Goal: Information Seeking & Learning: Learn about a topic

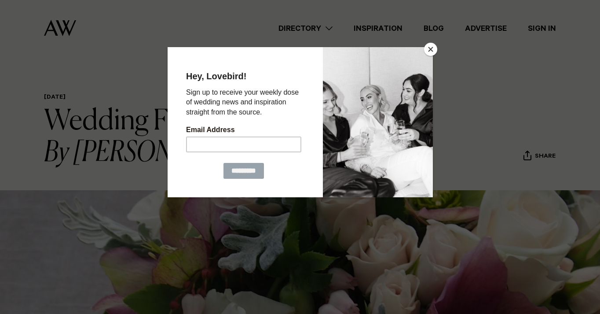
click at [430, 51] on button "Close" at bounding box center [430, 49] width 13 height 13
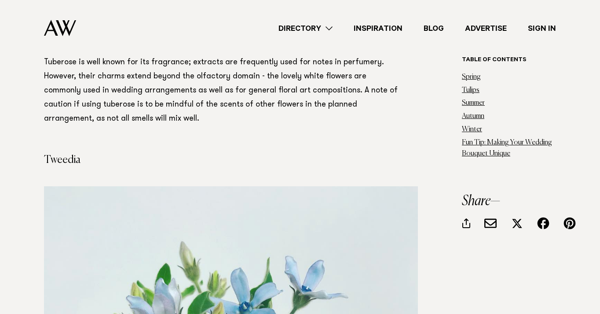
scroll to position [9452, 0]
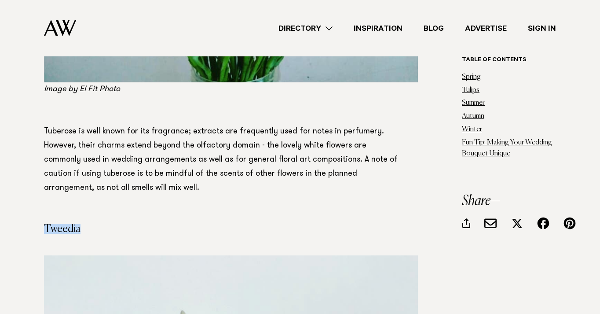
drag, startPoint x: 84, startPoint y: 161, endPoint x: 44, endPoint y: 162, distance: 39.2
click at [44, 224] on h4 "Tweedia" at bounding box center [224, 229] width 361 height 11
copy h4 "Tweedia"
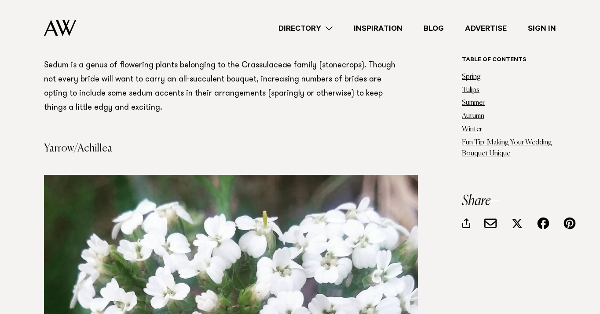
scroll to position [13633, 0]
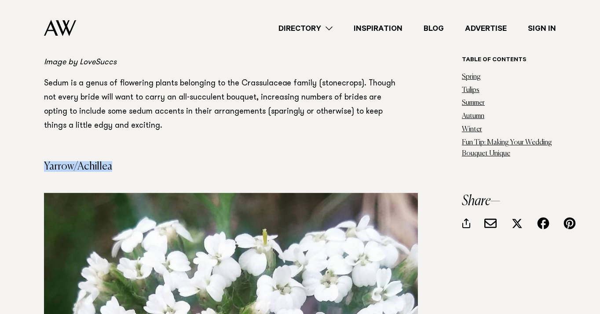
drag, startPoint x: 109, startPoint y: 81, endPoint x: 46, endPoint y: 81, distance: 62.9
click at [46, 161] on h4 "Yarrow/Achillea" at bounding box center [224, 166] width 361 height 11
copy h4 "Yarrow/Achillea"
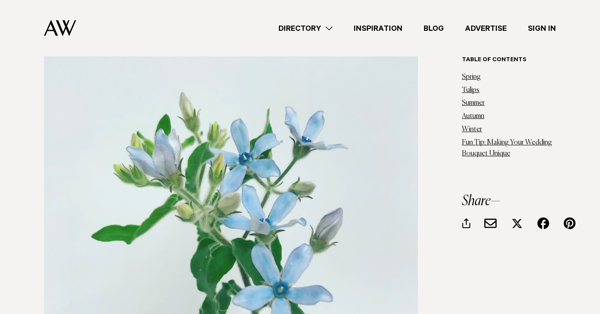
scroll to position [9622, 0]
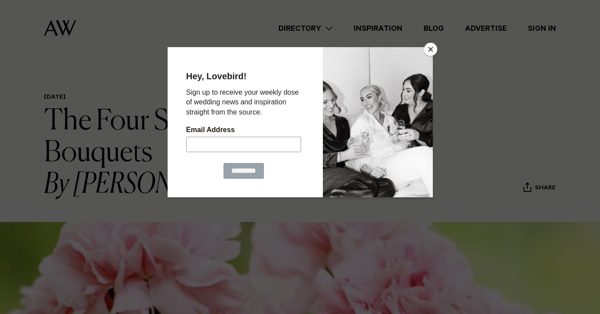
click at [436, 49] on button "Close" at bounding box center [430, 49] width 13 height 13
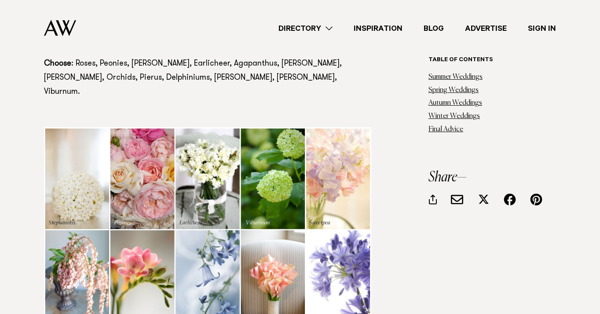
scroll to position [1140, 0]
